Goal: Task Accomplishment & Management: Use online tool/utility

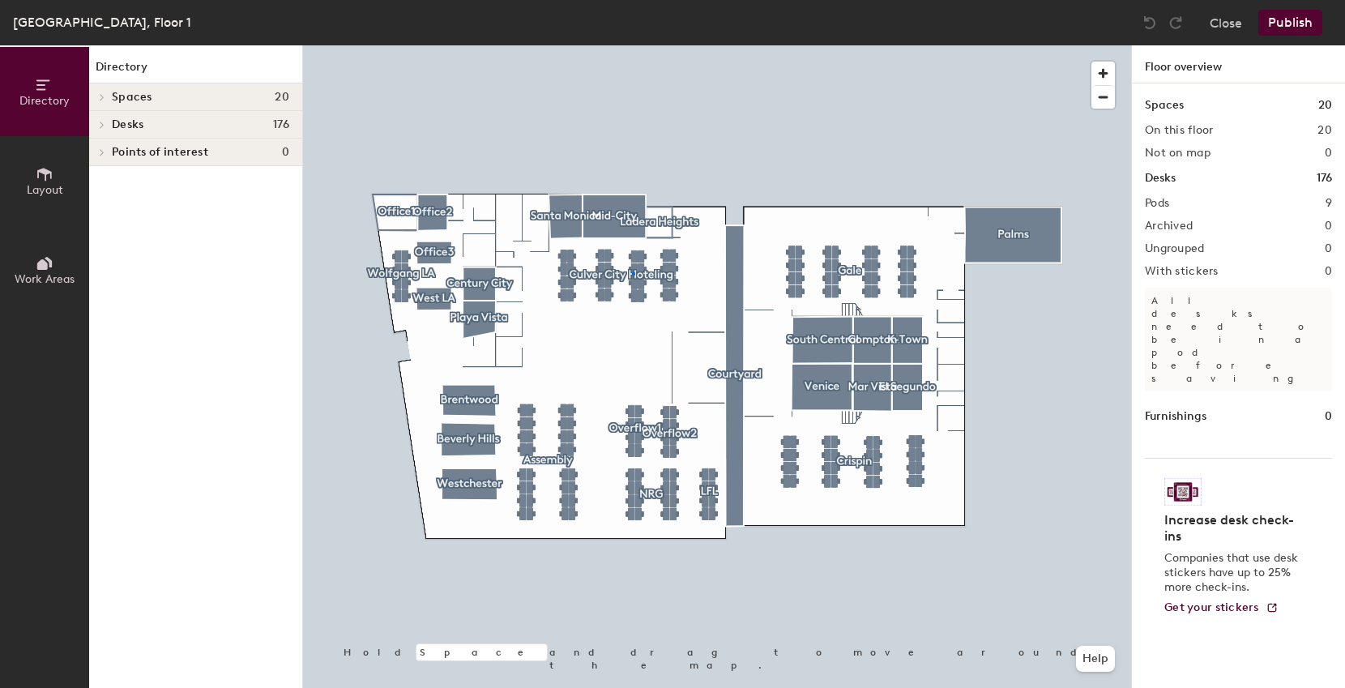
click at [632, 45] on div at bounding box center [717, 45] width 828 height 0
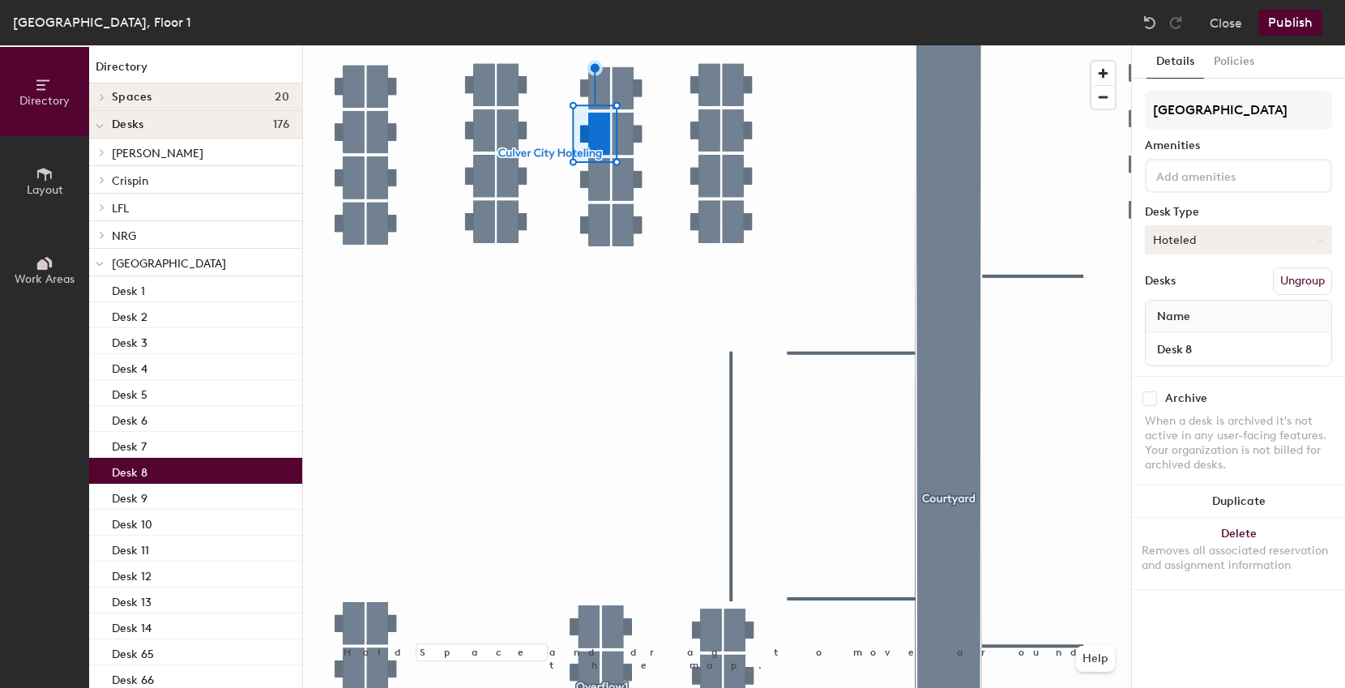
click at [1229, 237] on button "Hoteled" at bounding box center [1238, 239] width 187 height 29
click at [1191, 291] on div "Assigned" at bounding box center [1227, 290] width 162 height 24
click at [1306, 19] on button "Publish" at bounding box center [1291, 23] width 64 height 26
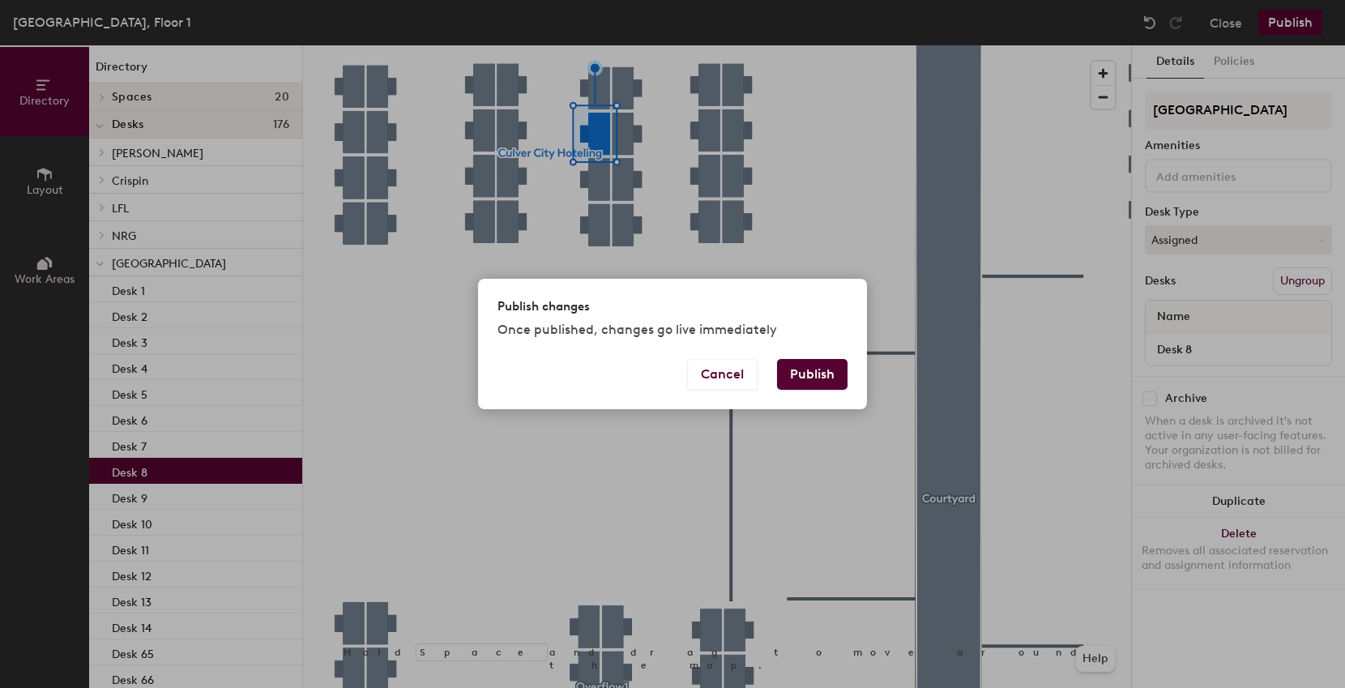
click at [820, 373] on button "Publish" at bounding box center [812, 374] width 71 height 31
